Goal: Download file/media

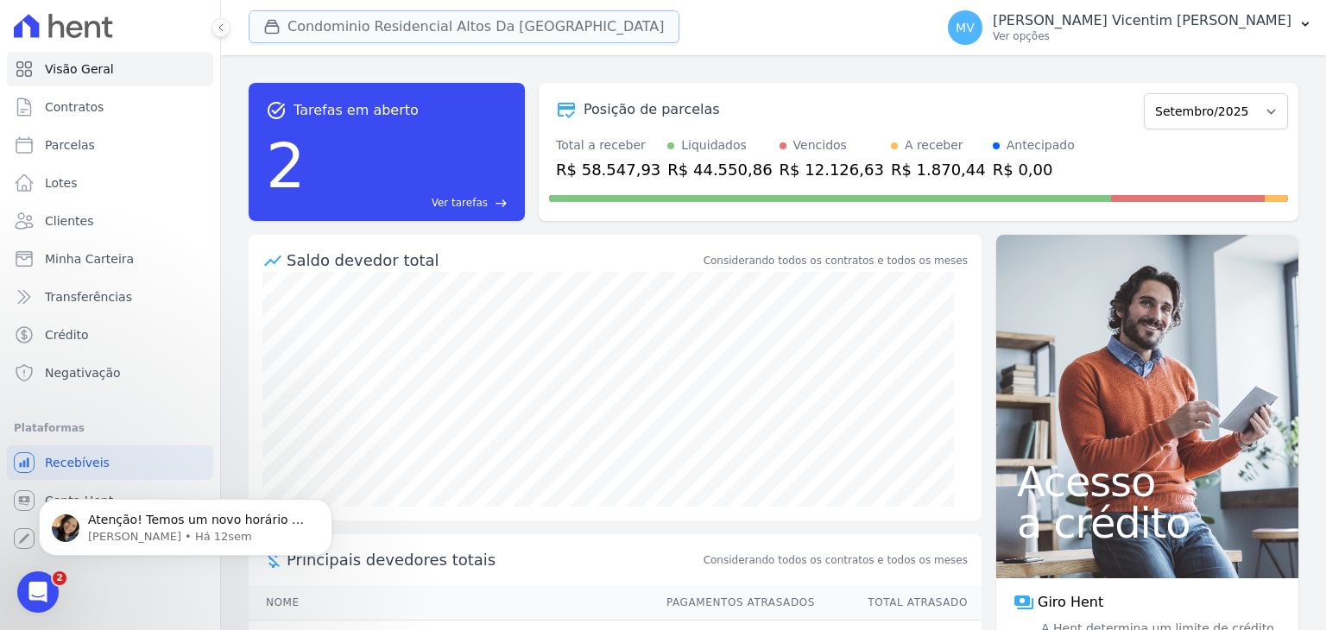
click at [496, 18] on button "Condominio Residencial Altos Da [GEOGRAPHIC_DATA]" at bounding box center [464, 26] width 431 height 33
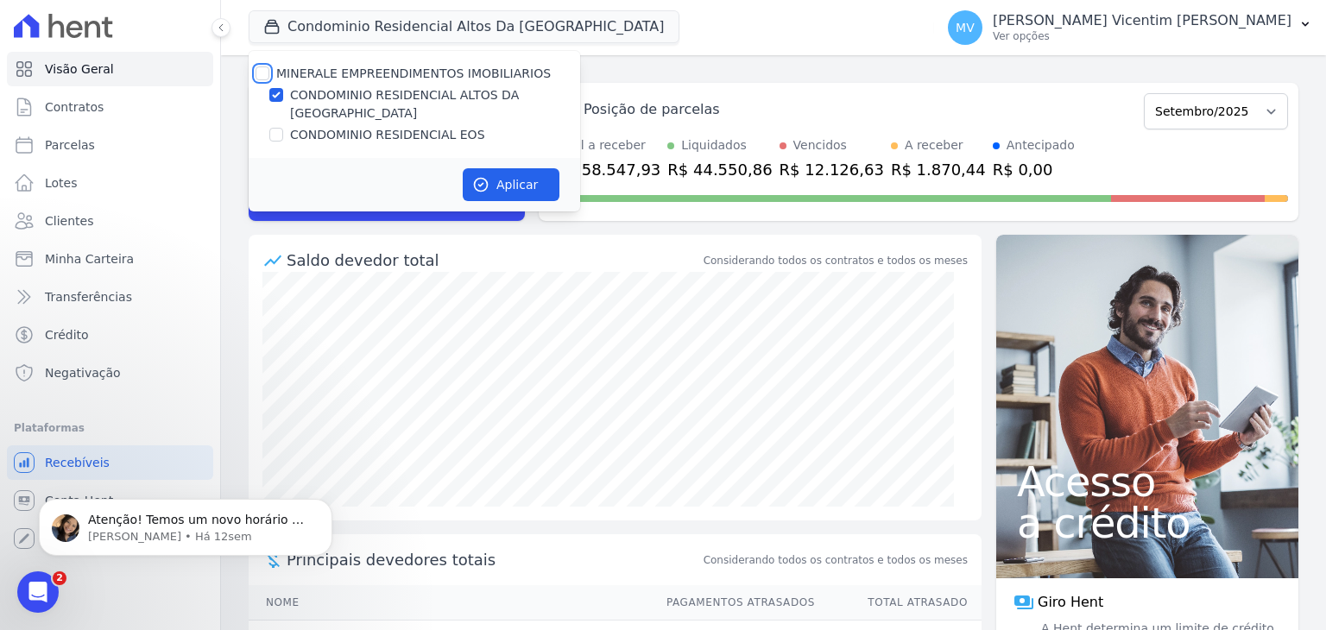
click at [260, 77] on input "MINERALE EMPREENDIMENTOS IMOBILIARIOS" at bounding box center [262, 73] width 14 height 14
checkbox input "true"
click at [260, 77] on input "MINERALE EMPREENDIMENTOS IMOBILIARIOS" at bounding box center [262, 73] width 14 height 14
checkbox input "false"
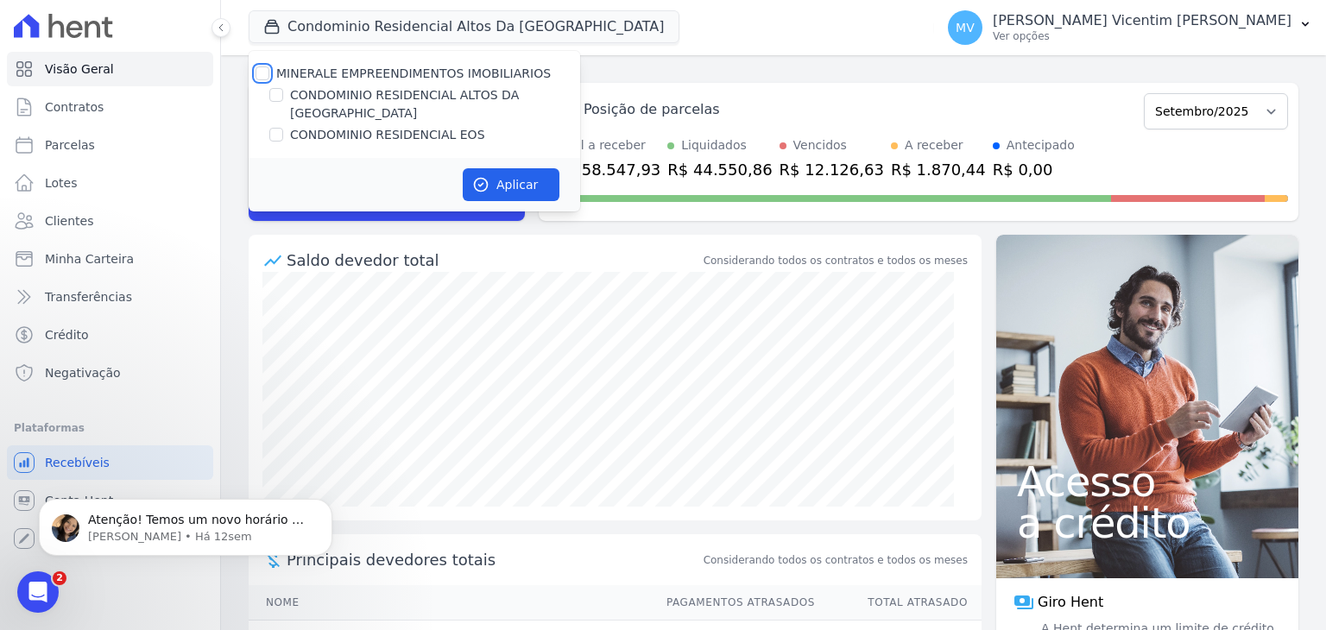
checkbox input "false"
click at [278, 128] on input "CONDOMINIO RESIDENCIAL EOS" at bounding box center [276, 135] width 14 height 14
checkbox input "true"
drag, startPoint x: 505, startPoint y: 158, endPoint x: 546, endPoint y: 161, distance: 41.5
click at [506, 168] on button "Aplicar" at bounding box center [511, 184] width 97 height 33
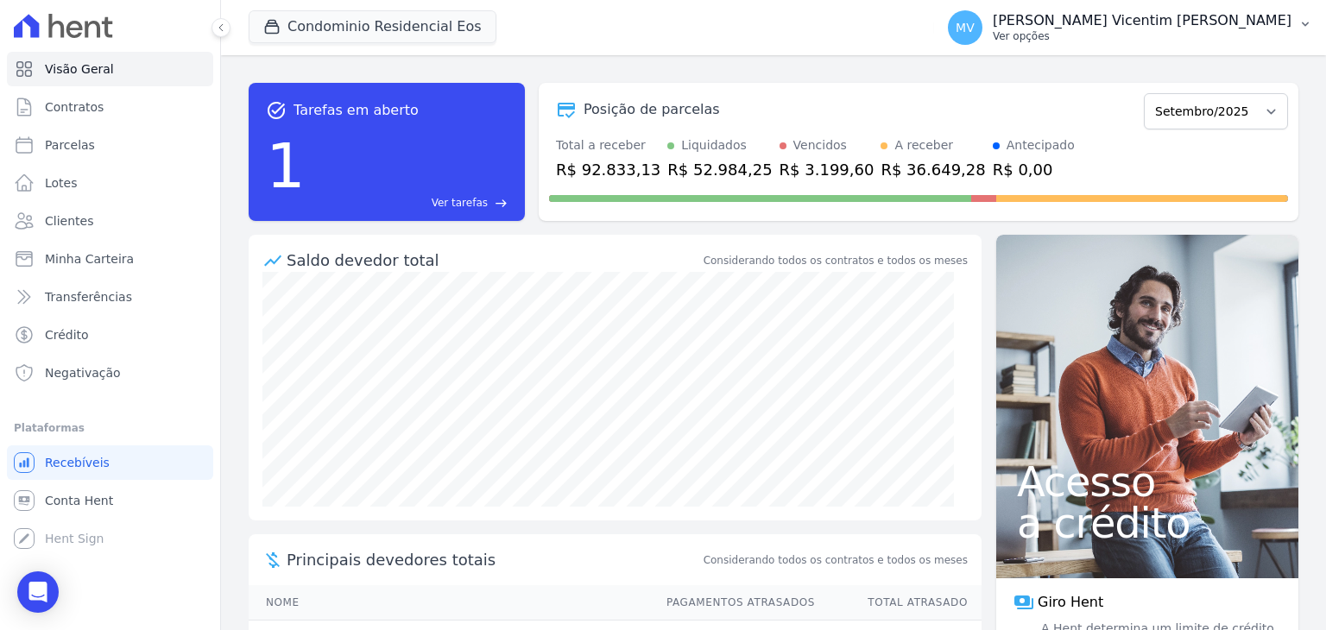
click at [1177, 28] on p "[PERSON_NAME] Vicentim [PERSON_NAME]" at bounding box center [1141, 20] width 299 height 17
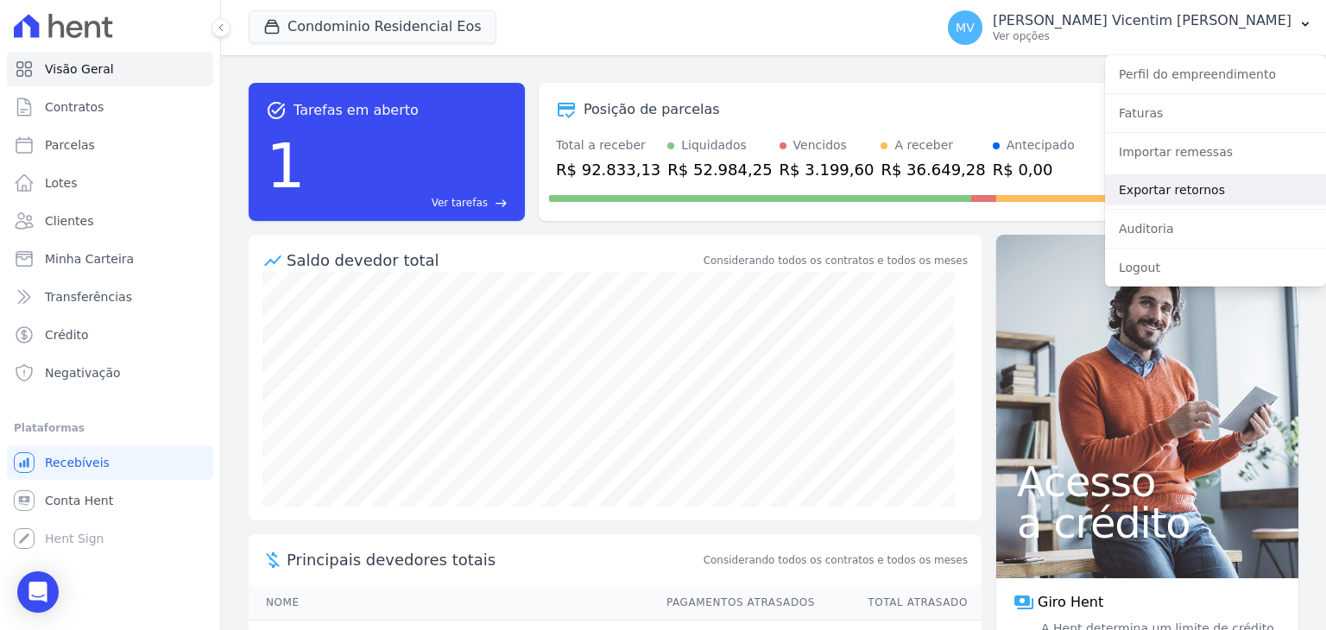
click at [1170, 192] on link "Exportar retornos" at bounding box center [1215, 189] width 221 height 31
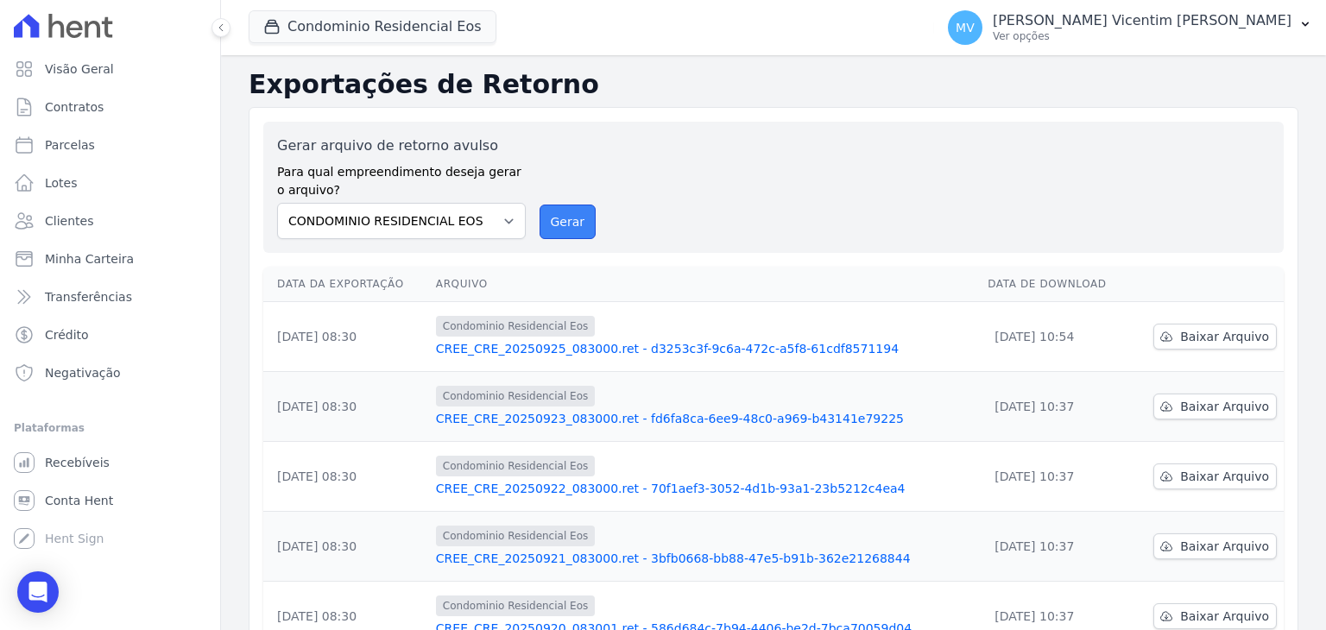
click at [551, 224] on button "Gerar" at bounding box center [567, 222] width 57 height 35
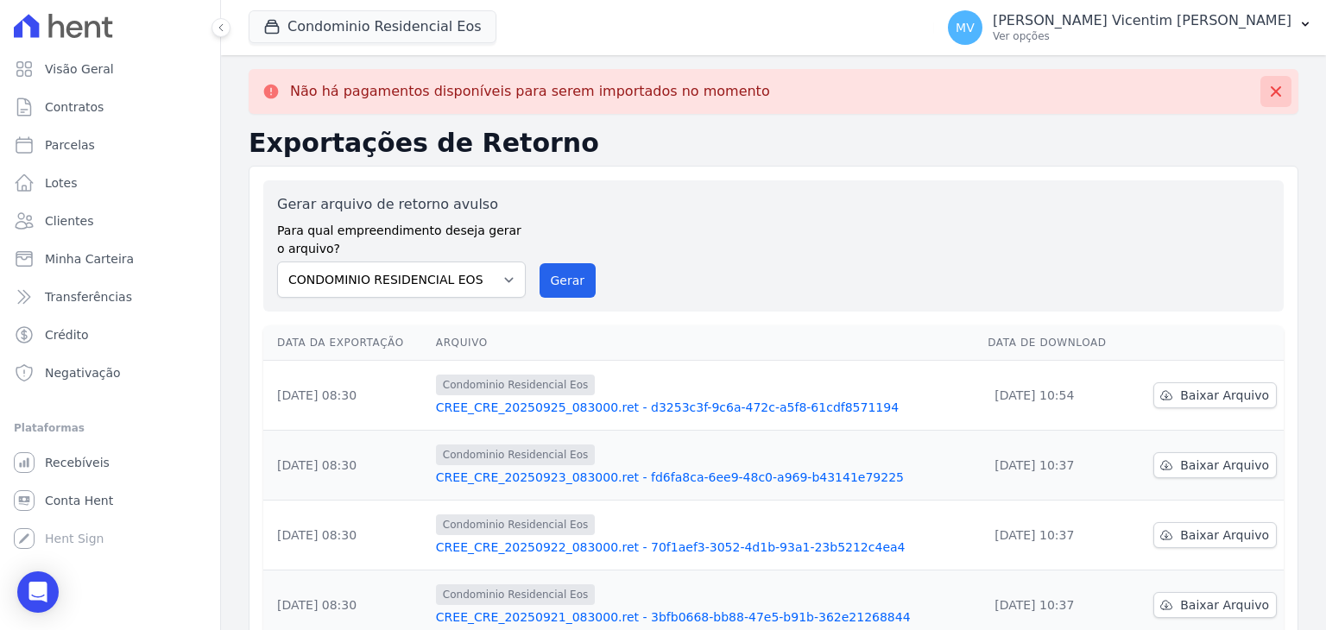
click at [1269, 92] on icon at bounding box center [1275, 91] width 17 height 17
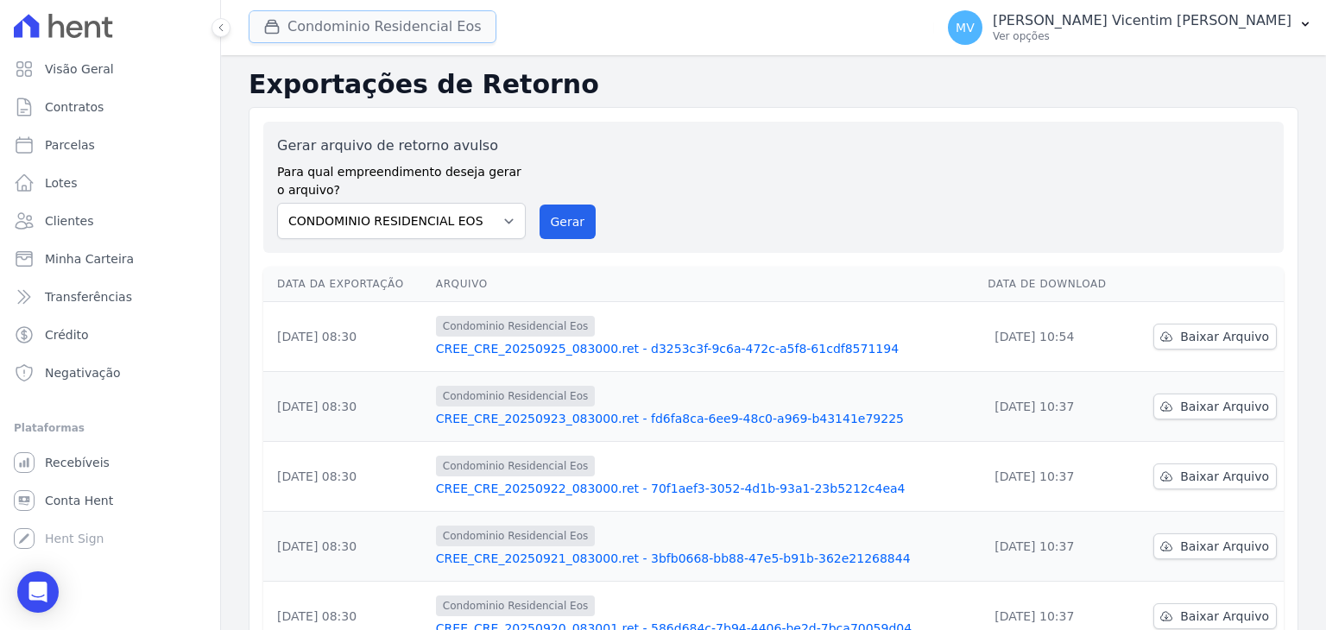
click at [444, 27] on button "Condominio Residencial Eos" at bounding box center [373, 26] width 248 height 33
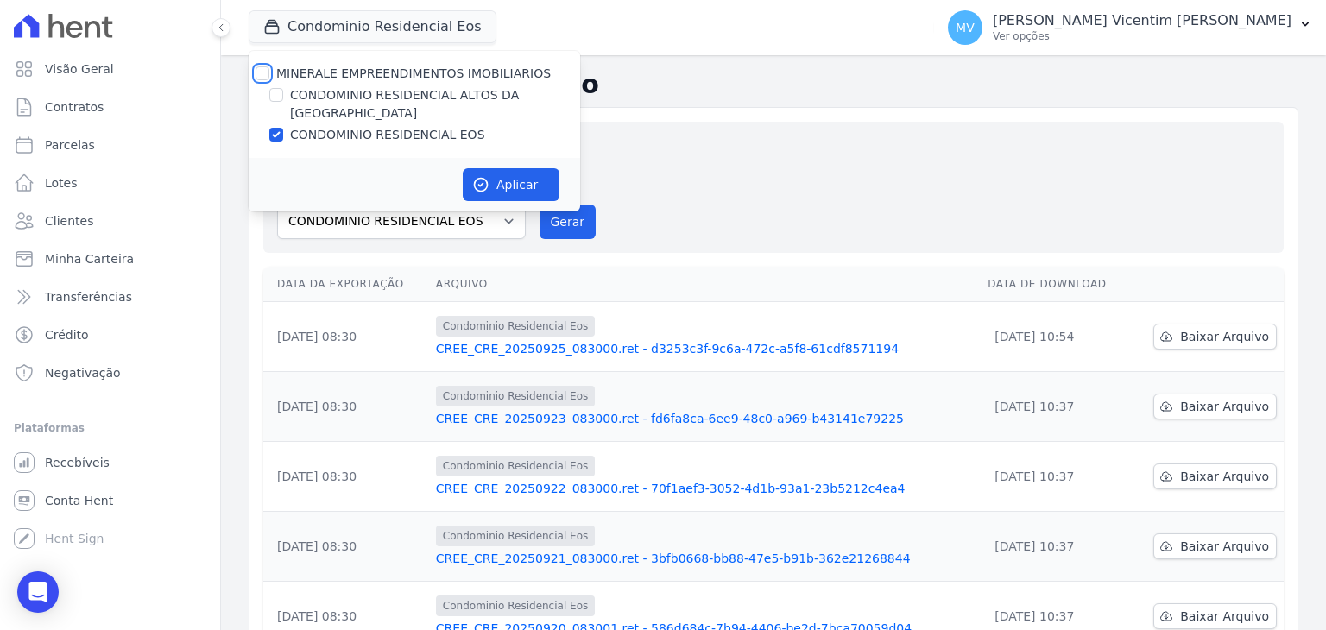
click at [261, 72] on input "MINERALE EMPREENDIMENTOS IMOBILIARIOS" at bounding box center [262, 73] width 14 height 14
checkbox input "true"
click at [261, 72] on input "MINERALE EMPREENDIMENTOS IMOBILIARIOS" at bounding box center [262, 73] width 14 height 14
checkbox input "false"
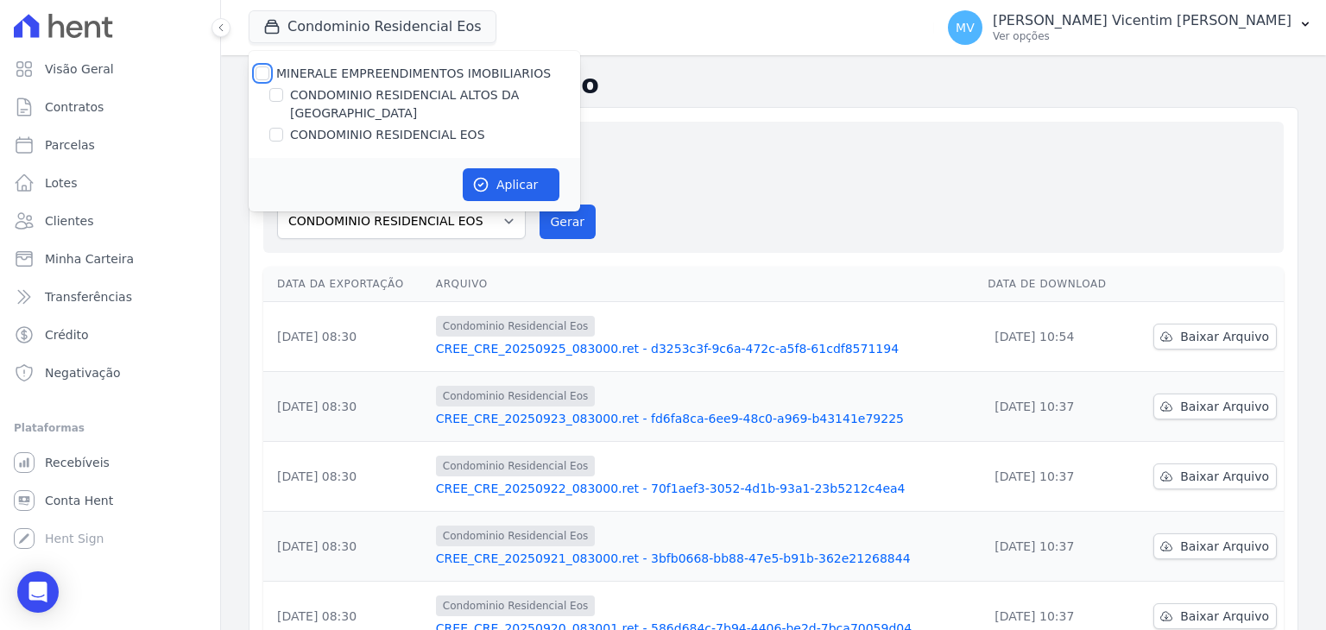
checkbox input "false"
click at [281, 97] on div "CONDOMINIO RESIDENCIAL ALTOS DA [GEOGRAPHIC_DATA]" at bounding box center [414, 104] width 331 height 36
click at [278, 94] on input "CONDOMINIO RESIDENCIAL ALTOS DA [GEOGRAPHIC_DATA]" at bounding box center [276, 95] width 14 height 14
checkbox input "true"
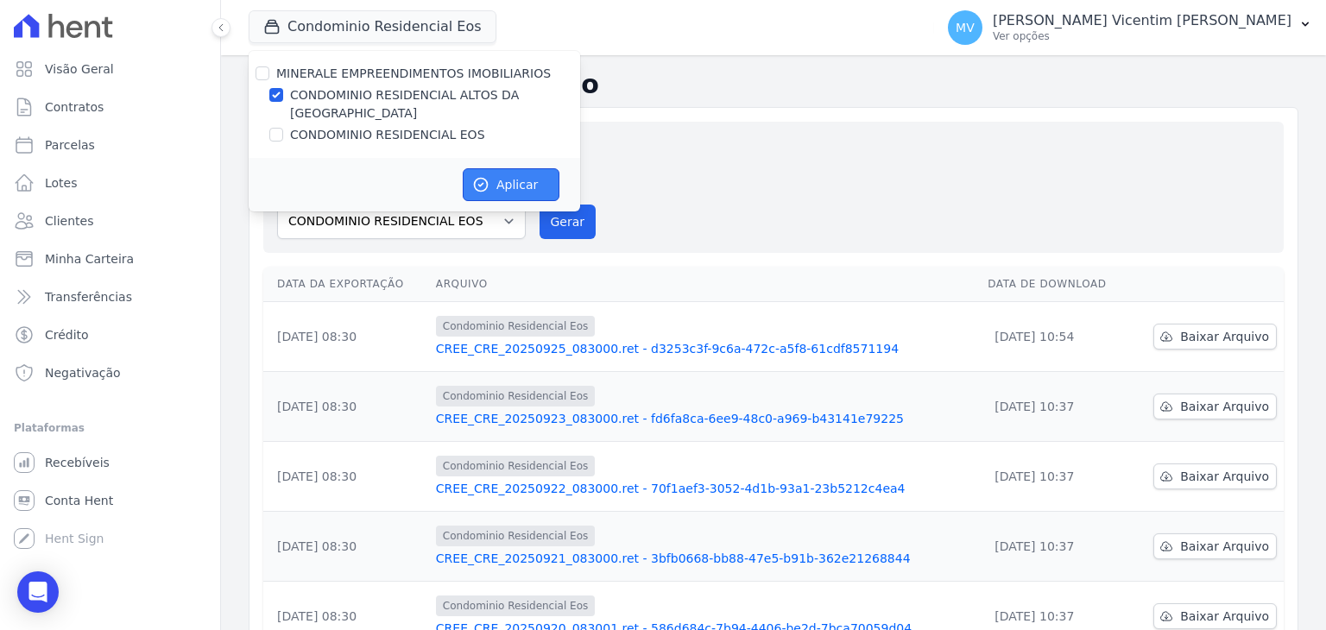
click at [529, 170] on button "Aplicar" at bounding box center [511, 184] width 97 height 33
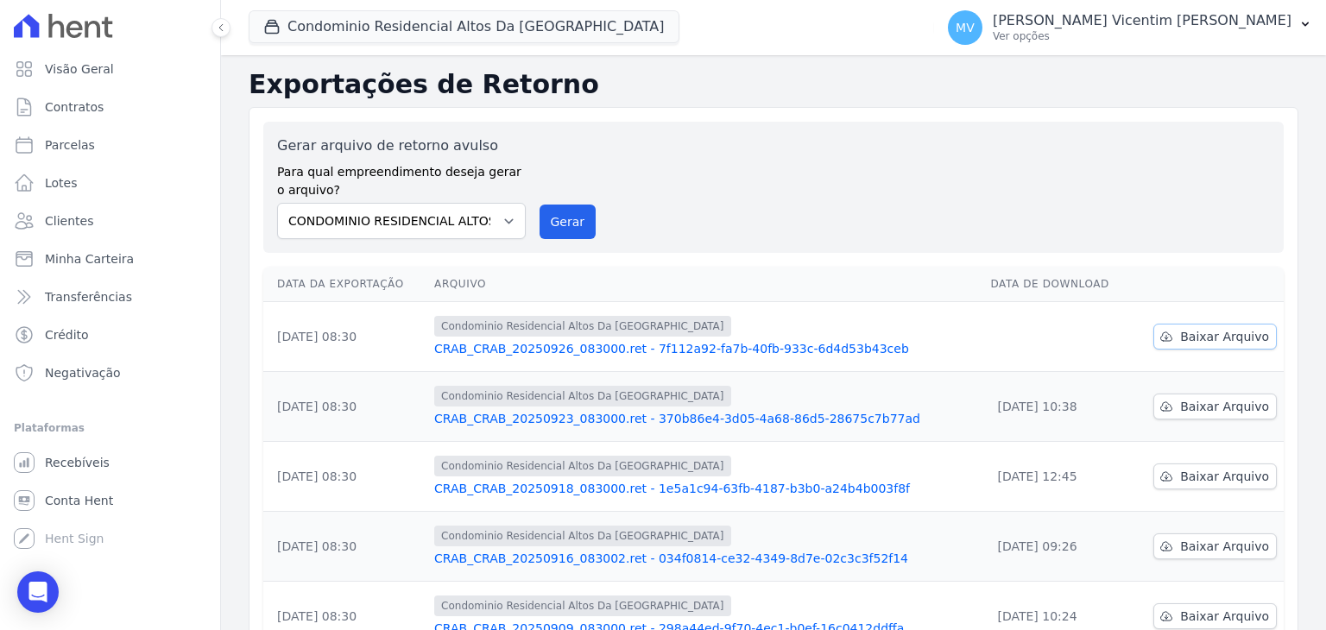
click at [1213, 341] on span "Baixar Arquivo" at bounding box center [1224, 336] width 89 height 17
